Goal: Check status

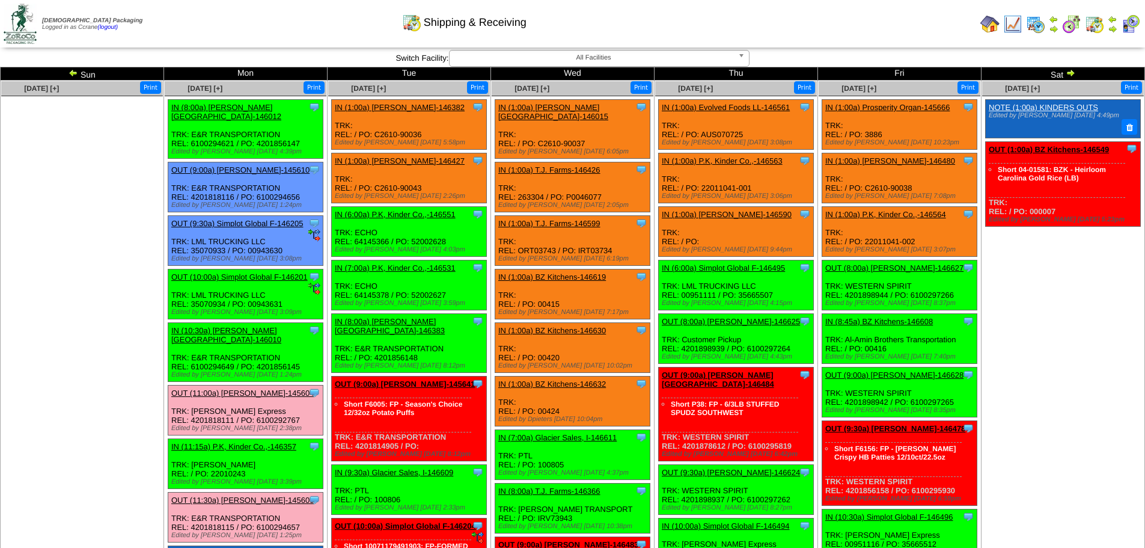
click at [72, 73] on img at bounding box center [74, 73] width 10 height 10
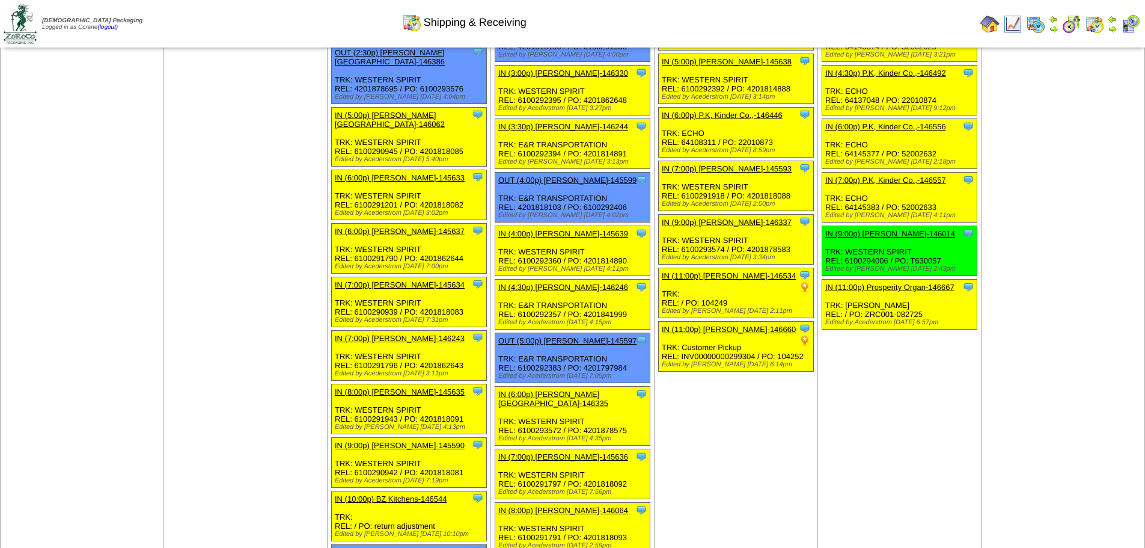
scroll to position [1322, 0]
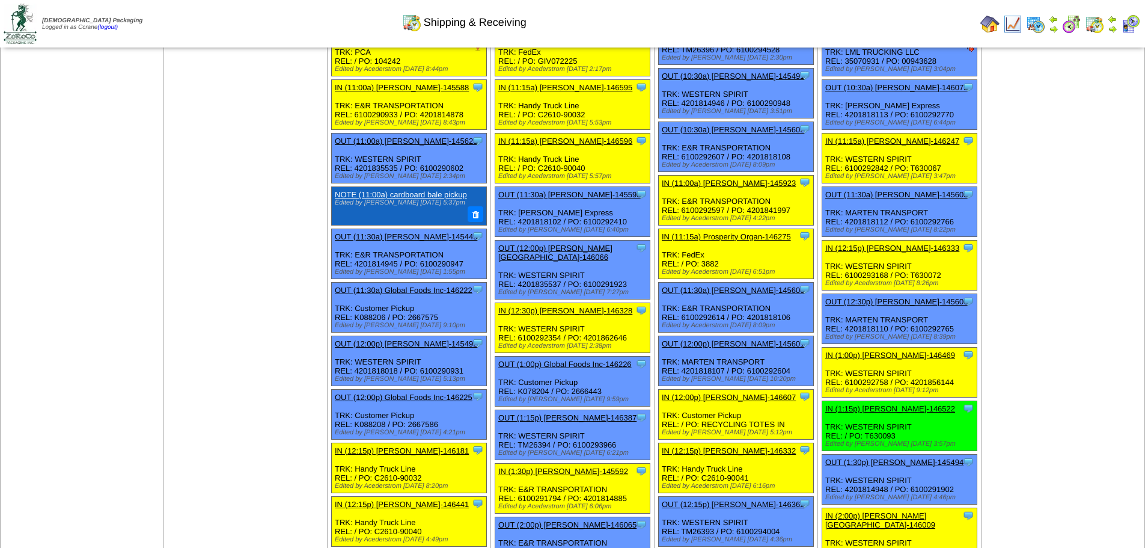
scroll to position [421, 0]
